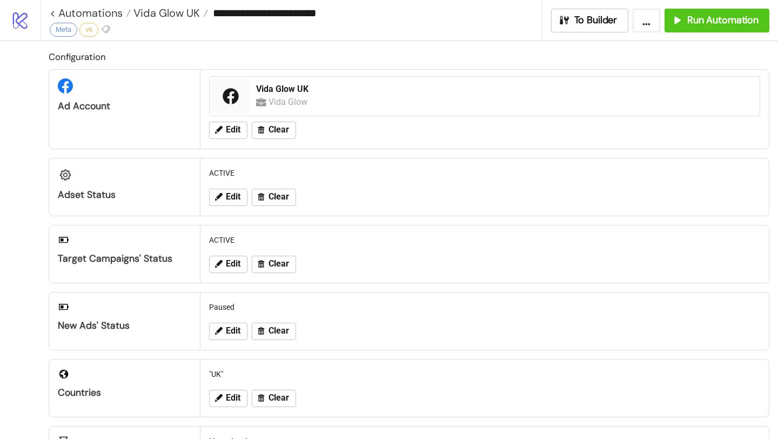
scroll to position [421, 0]
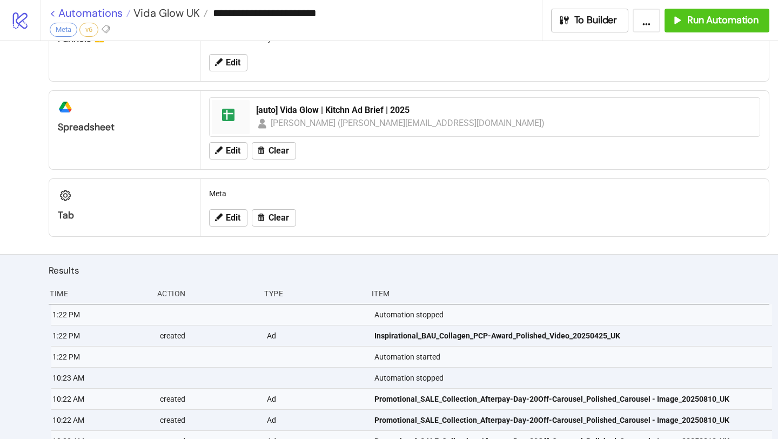
click at [108, 13] on link "< Automations" at bounding box center [90, 13] width 81 height 11
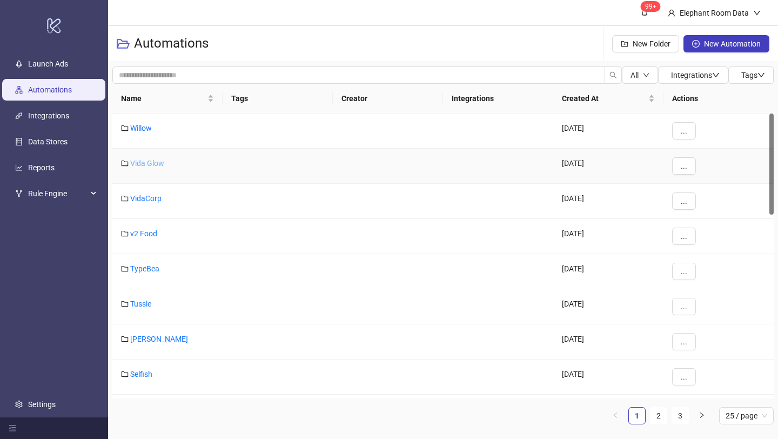
click at [155, 162] on link "Vida Glow" at bounding box center [147, 163] width 34 height 9
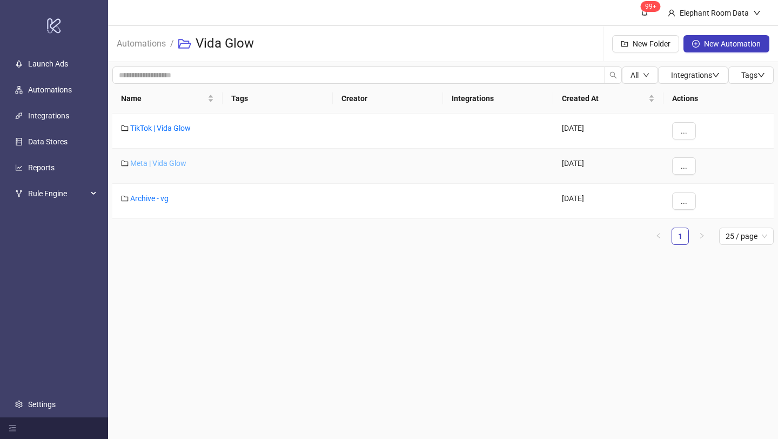
click at [159, 161] on link "Meta | Vida Glow" at bounding box center [158, 163] width 56 height 9
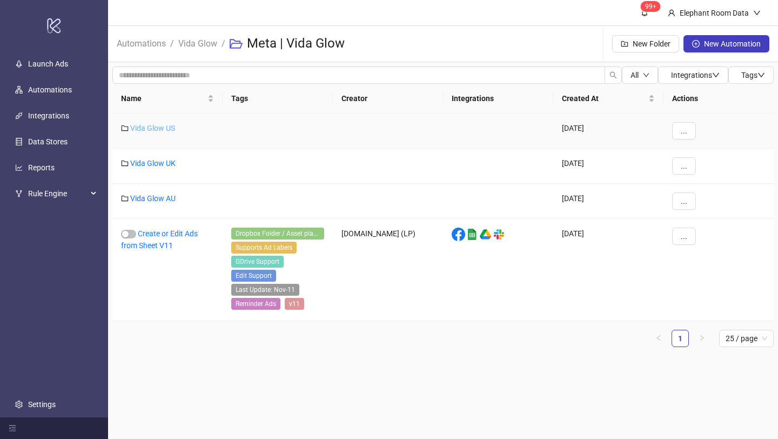
click at [171, 124] on link "Vida Glow US" at bounding box center [152, 128] width 45 height 9
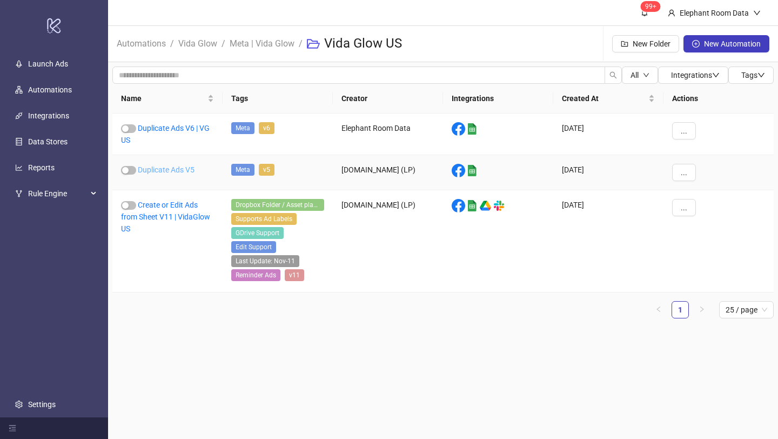
click at [178, 169] on link "Duplicate Ads V5" at bounding box center [166, 169] width 57 height 9
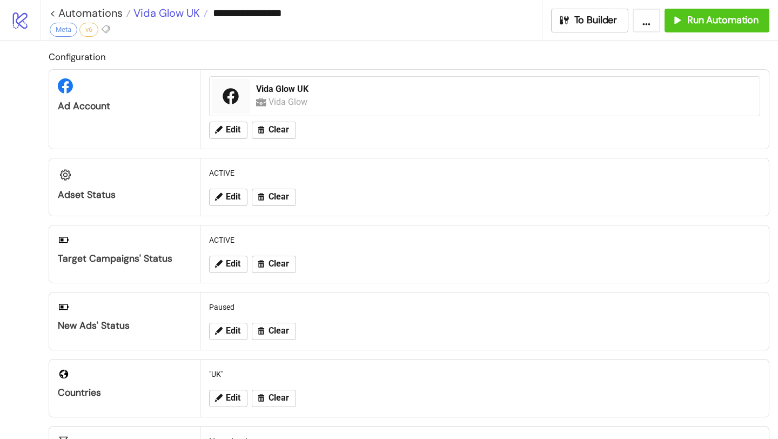
click at [190, 15] on span "Vida Glow UK" at bounding box center [165, 13] width 69 height 14
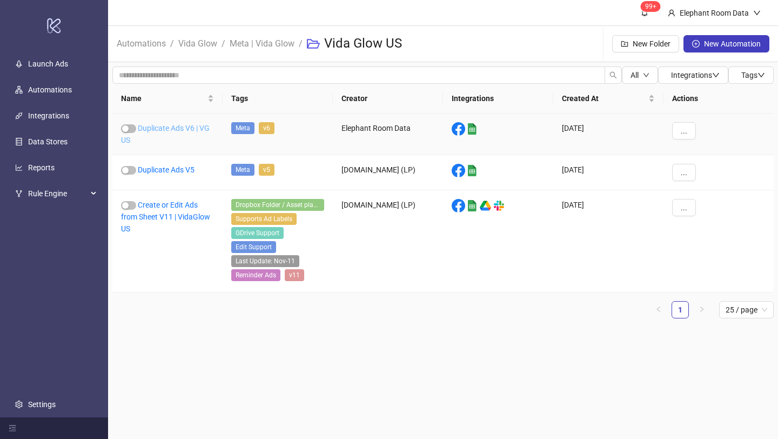
click at [199, 130] on link "Duplicate Ads V6 | VG US" at bounding box center [165, 134] width 89 height 21
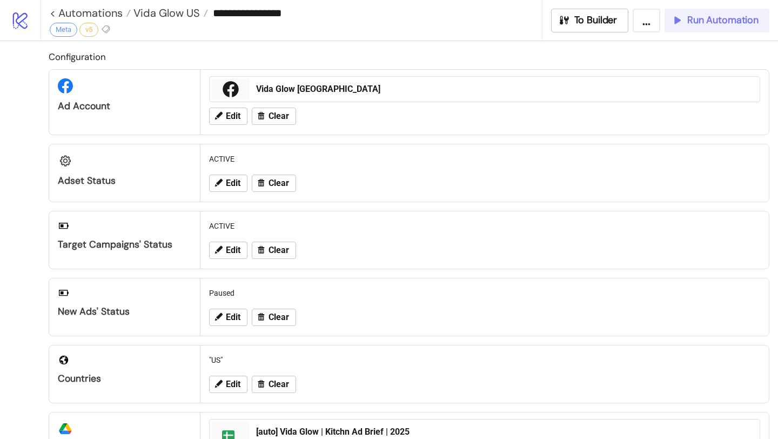
type input "**********"
click at [686, 22] on div "Run Automation" at bounding box center [715, 20] width 88 height 12
